Goal: Task Accomplishment & Management: Complete application form

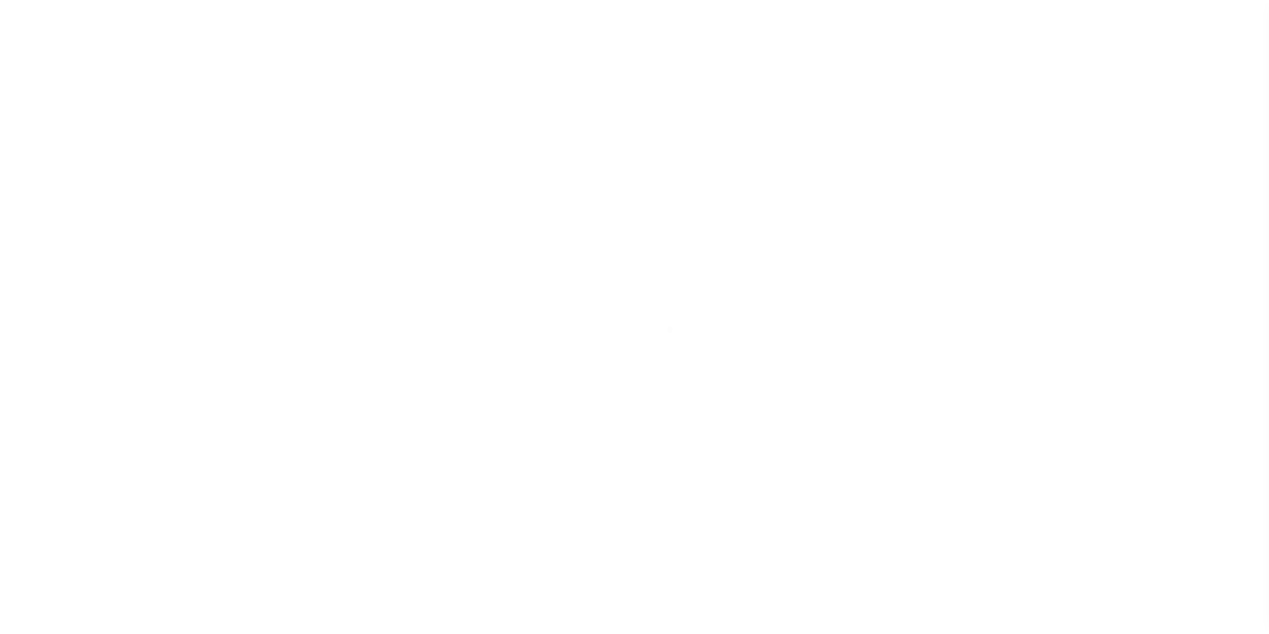
scroll to position [94, 0]
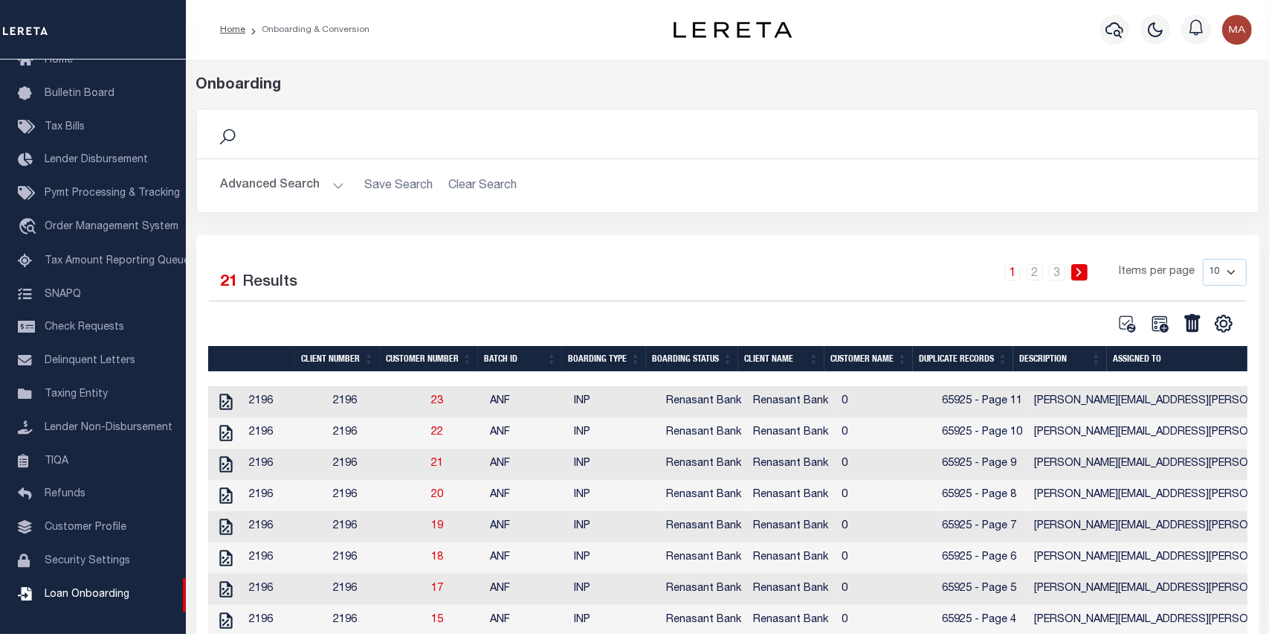
click at [466, 181] on h2 "Advanced Search Save Search Clear Search" at bounding box center [728, 185] width 1038 height 29
click at [336, 181] on button "Advanced Search" at bounding box center [282, 185] width 123 height 29
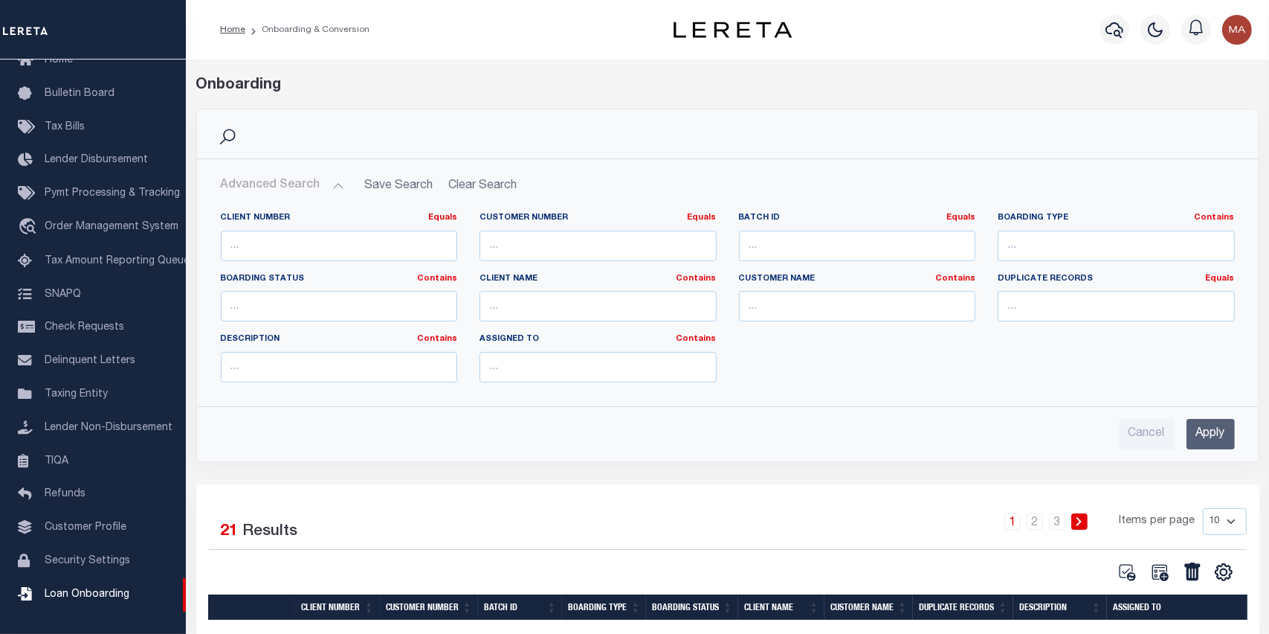
click at [1206, 434] on input "Apply" at bounding box center [1211, 434] width 48 height 30
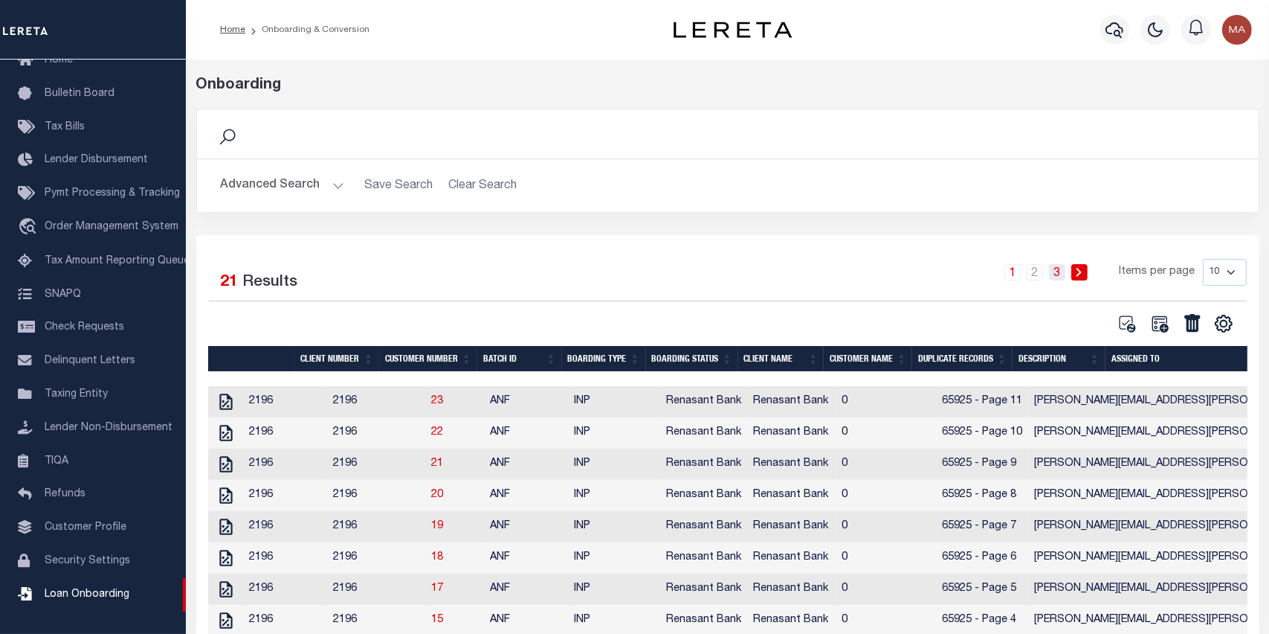
click at [1060, 271] on link "3" at bounding box center [1057, 272] width 16 height 16
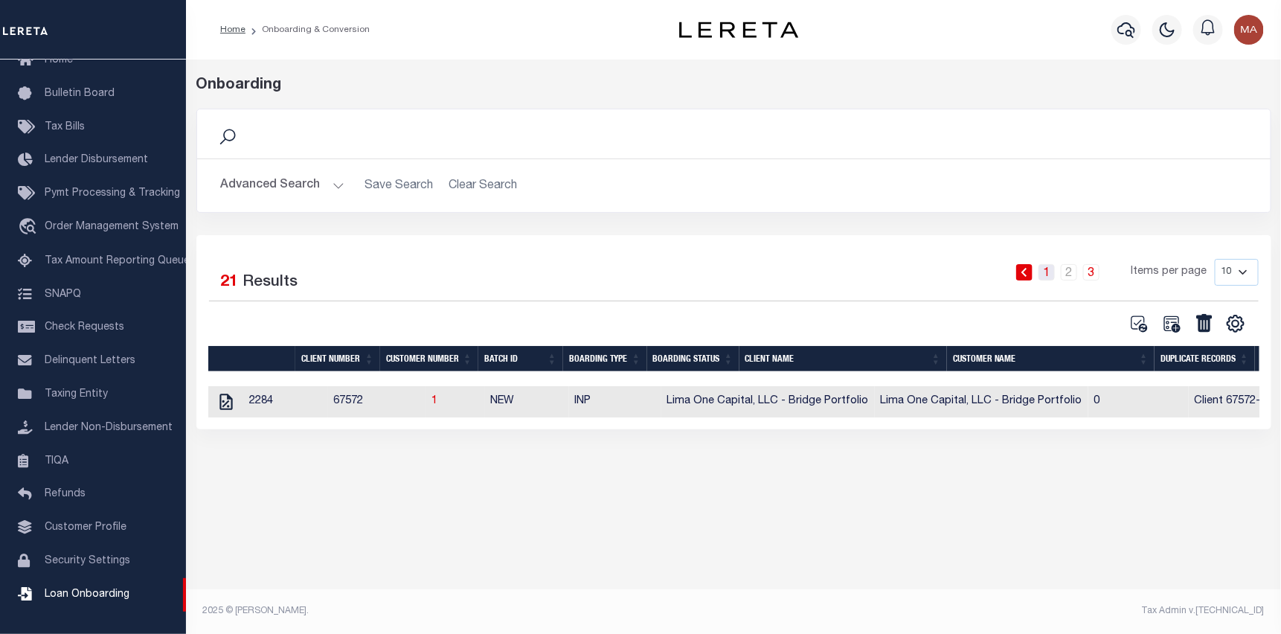
click at [1052, 272] on link "1" at bounding box center [1046, 272] width 16 height 16
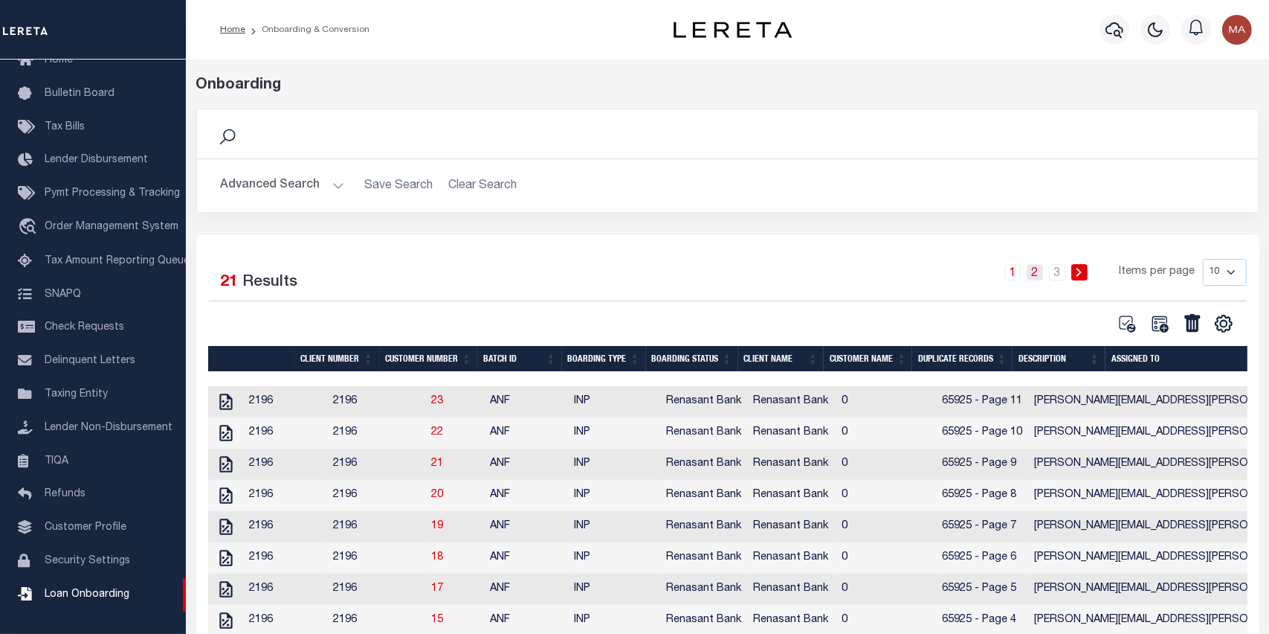
click at [1039, 272] on link "2" at bounding box center [1035, 272] width 16 height 16
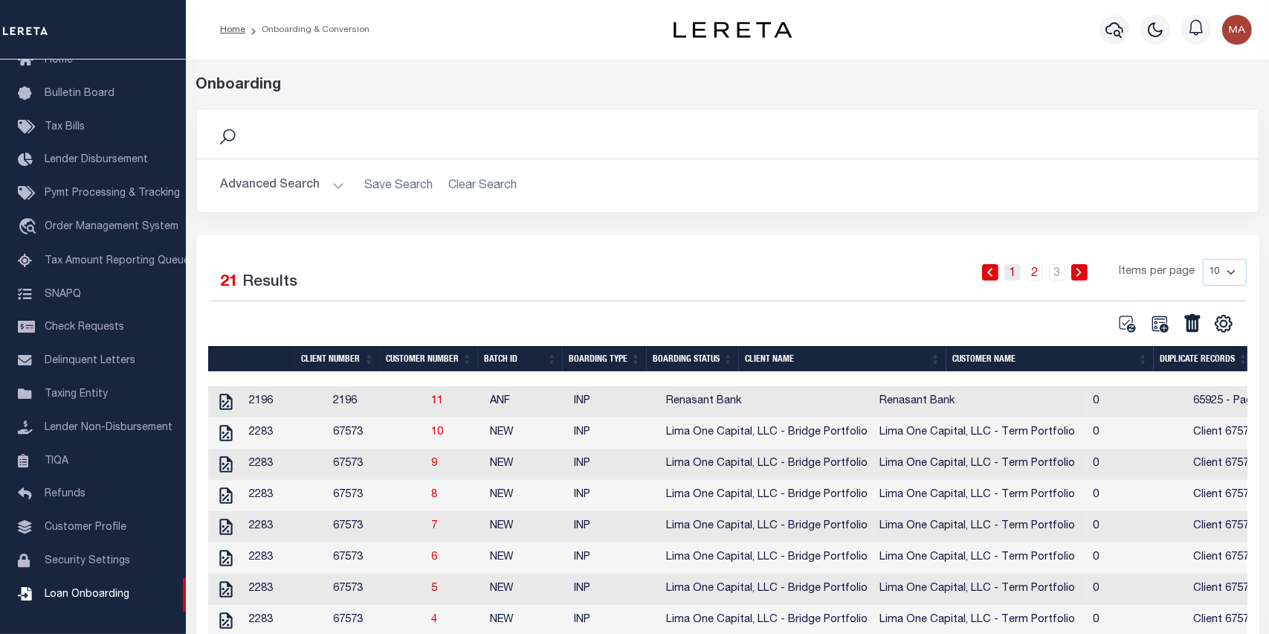
click at [1018, 271] on link "1" at bounding box center [1013, 272] width 16 height 16
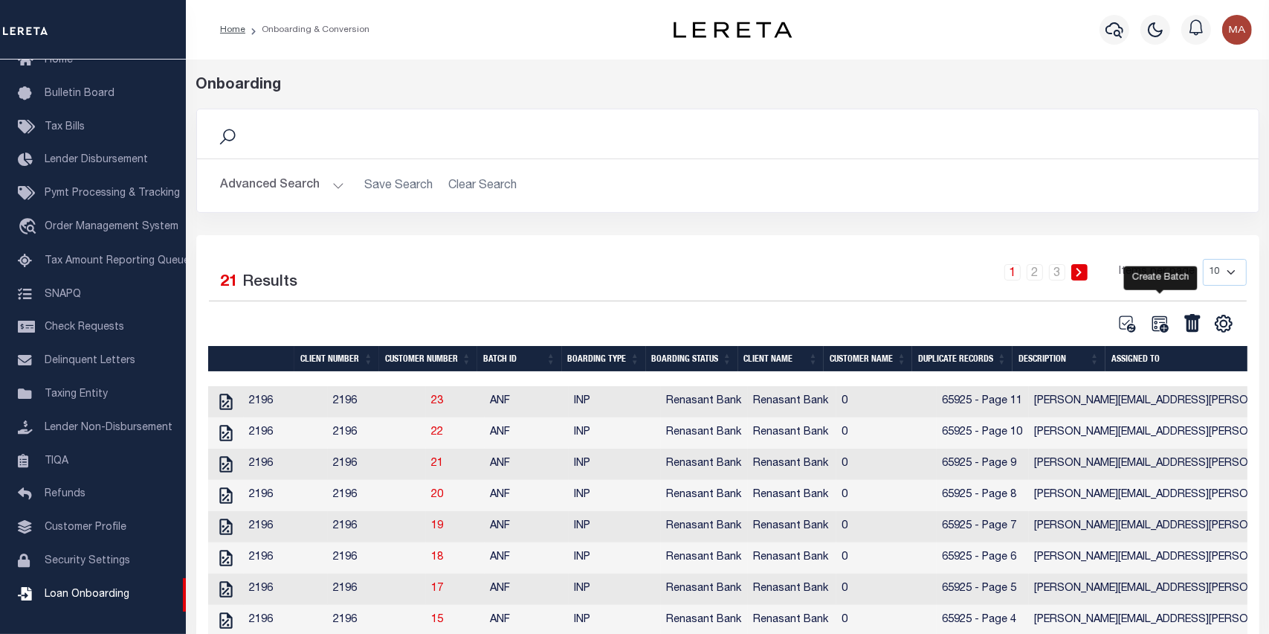
click at [1162, 326] on icon at bounding box center [1160, 323] width 16 height 16
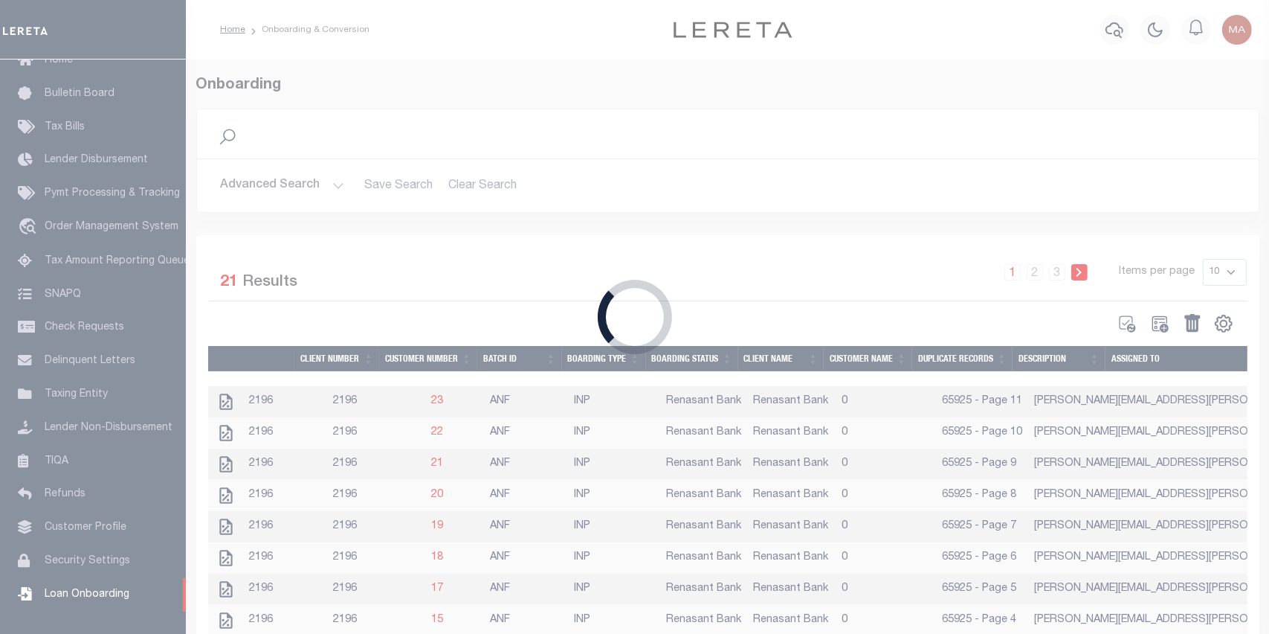
select select
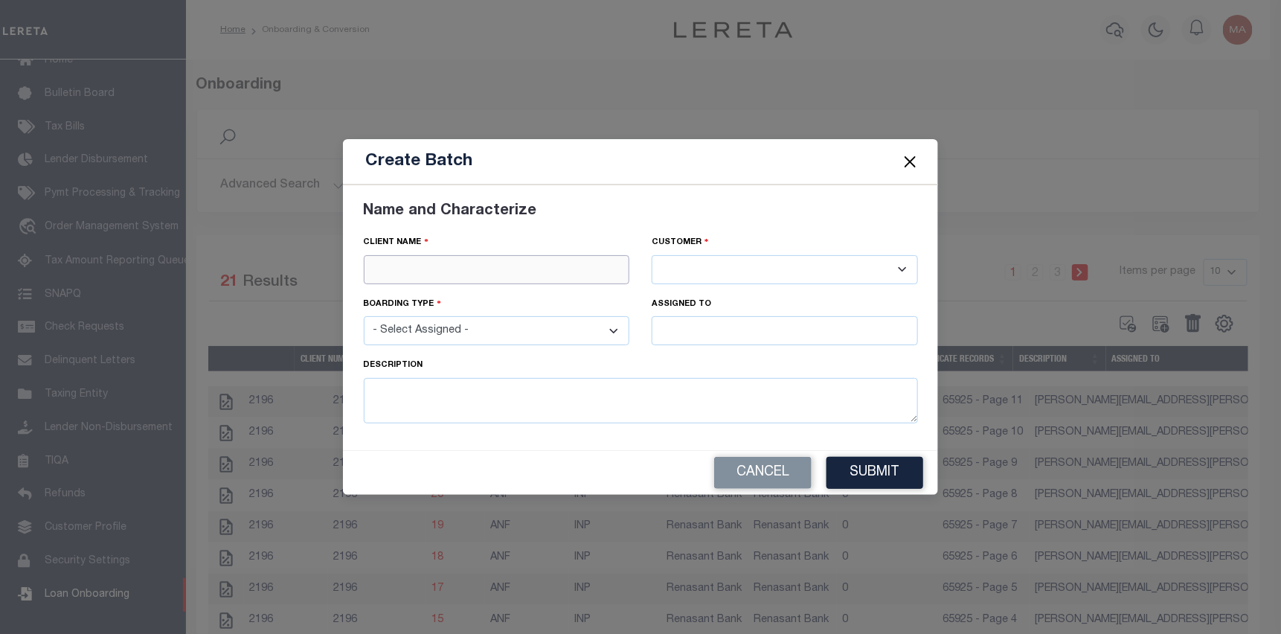
click at [537, 272] on input "text" at bounding box center [497, 269] width 266 height 29
click at [387, 297] on div "Illiana Financial CU" at bounding box center [496, 296] width 265 height 24
type input "Illiana Financial CU"
click at [443, 339] on select "- Select Assigned - NEW - New Loan REF - Refinance Loan CWF - Conversion with F…" at bounding box center [497, 330] width 266 height 29
select select "NEW"
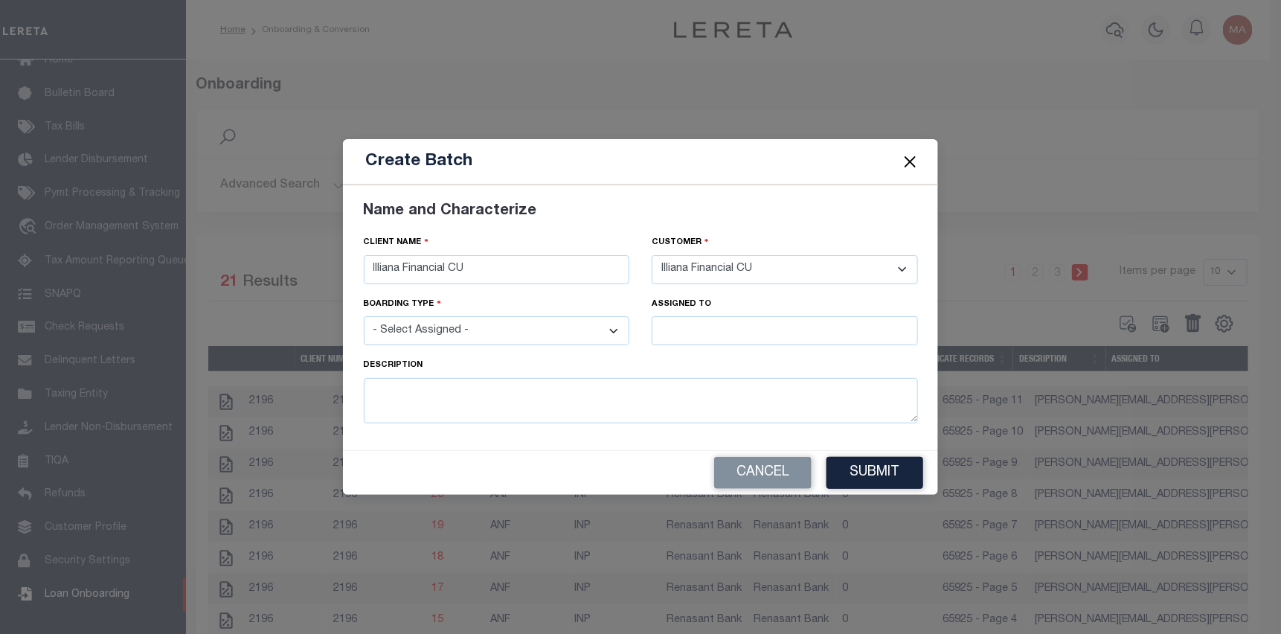
click at [364, 317] on select "- Select Assigned - NEW - New Loan REF - Refinance Loan CWF - Conversion with F…" at bounding box center [497, 330] width 266 height 29
click at [686, 335] on input "text" at bounding box center [784, 330] width 266 height 29
type input "n"
type input "g"
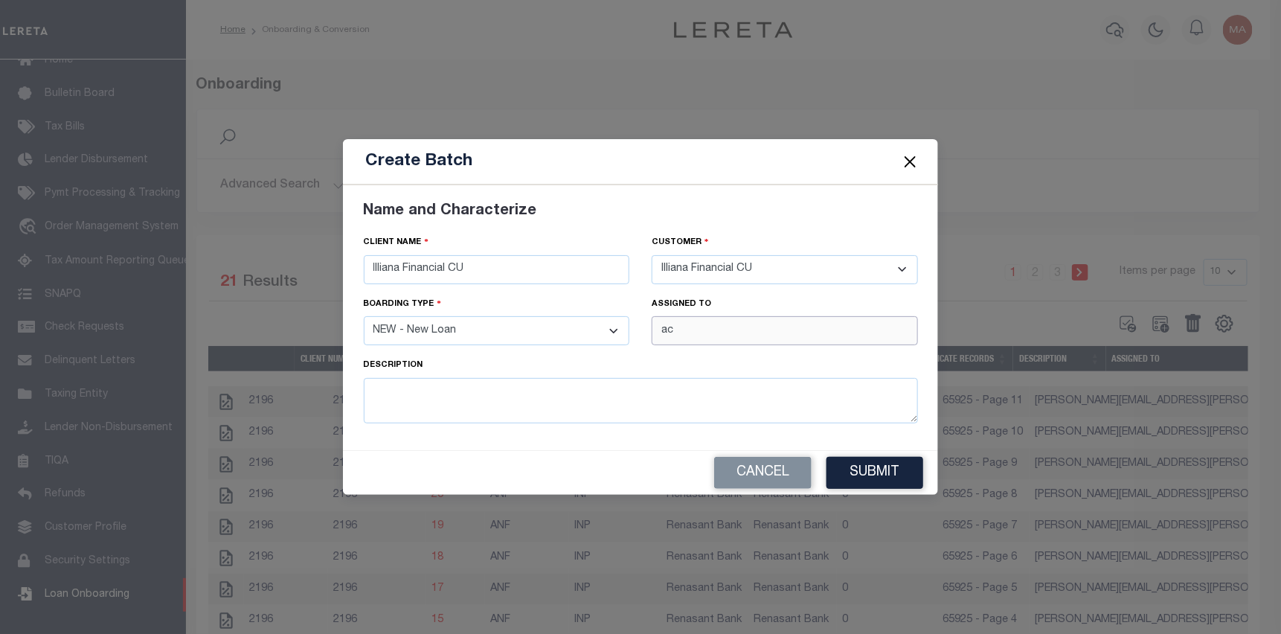
type input "a"
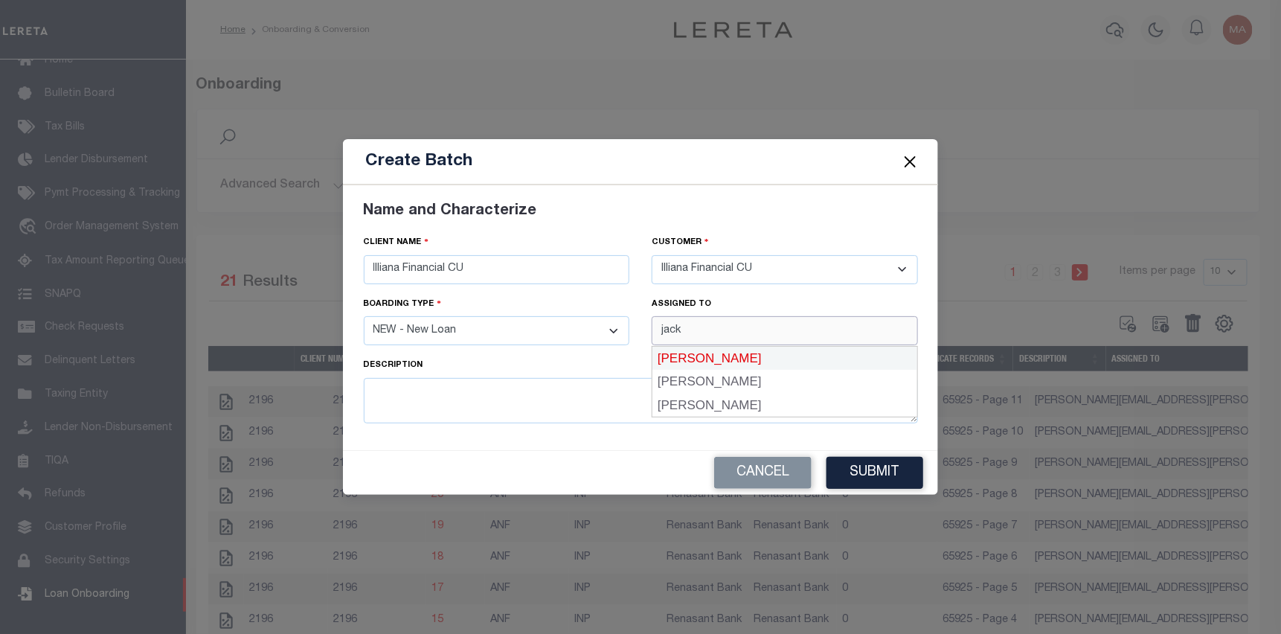
click at [721, 358] on div "[PERSON_NAME]" at bounding box center [784, 359] width 265 height 24
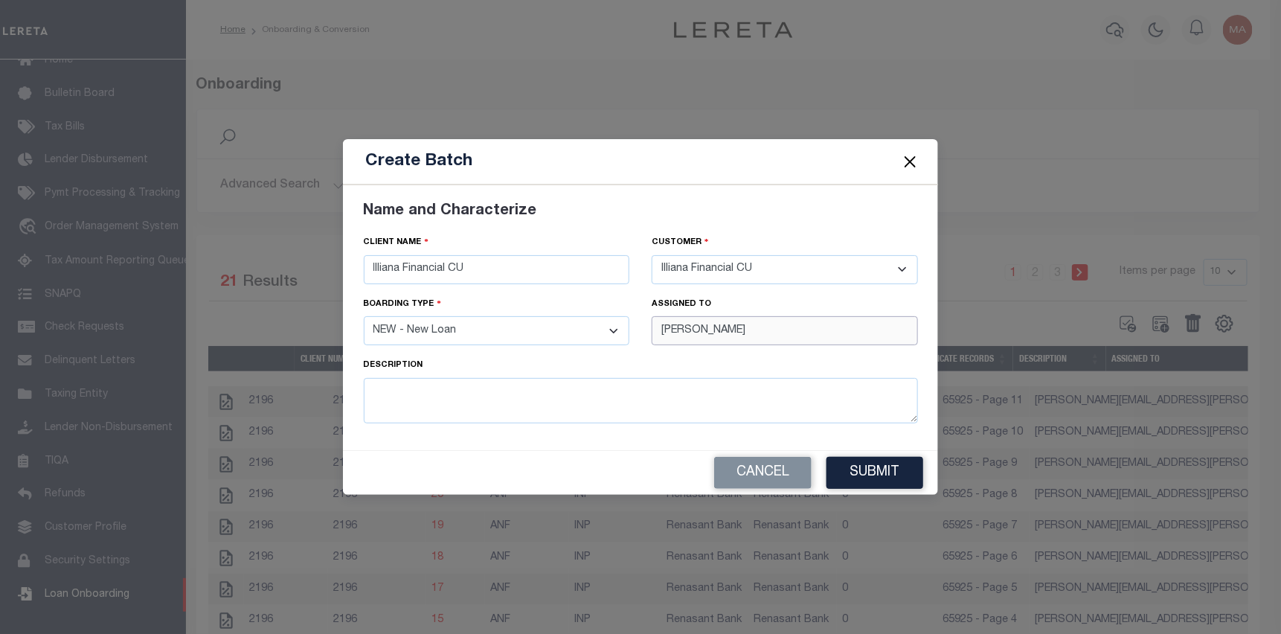
type input "[PERSON_NAME]"
click at [555, 385] on textarea at bounding box center [641, 400] width 554 height 45
click at [875, 473] on button "Submit" at bounding box center [874, 473] width 97 height 32
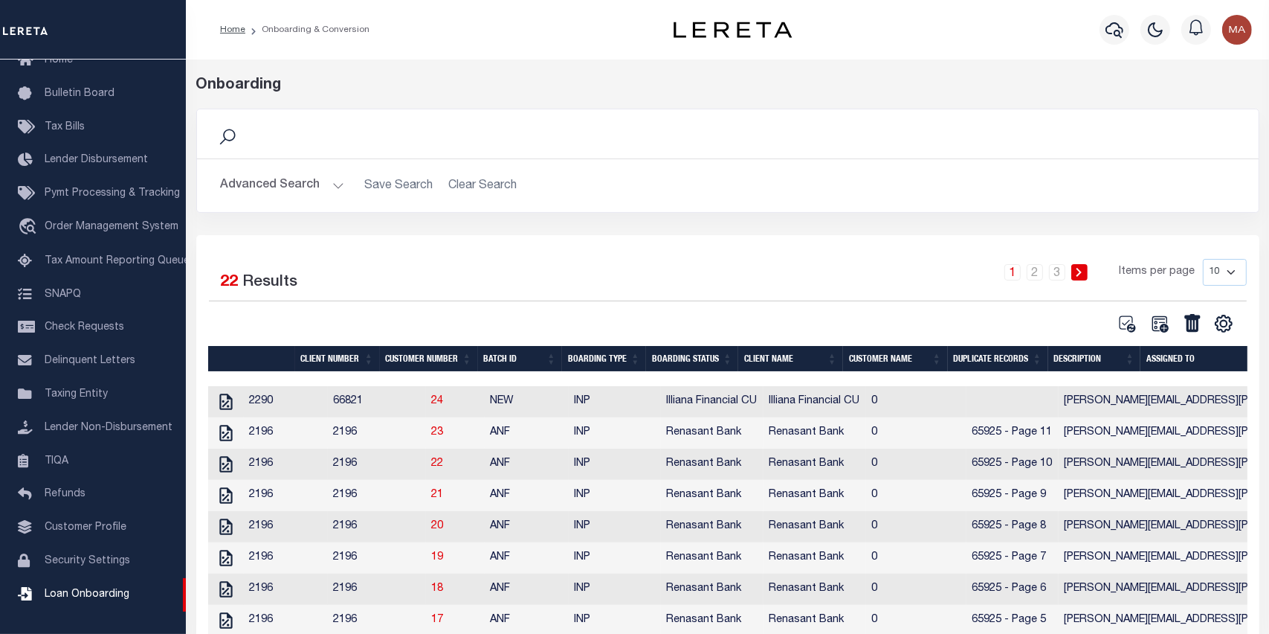
click at [1225, 68] on div "Job Submitted Submitted into the job queue Onboarding Search Save Search" at bounding box center [727, 406] width 1083 height 695
